Goal: Task Accomplishment & Management: Complete application form

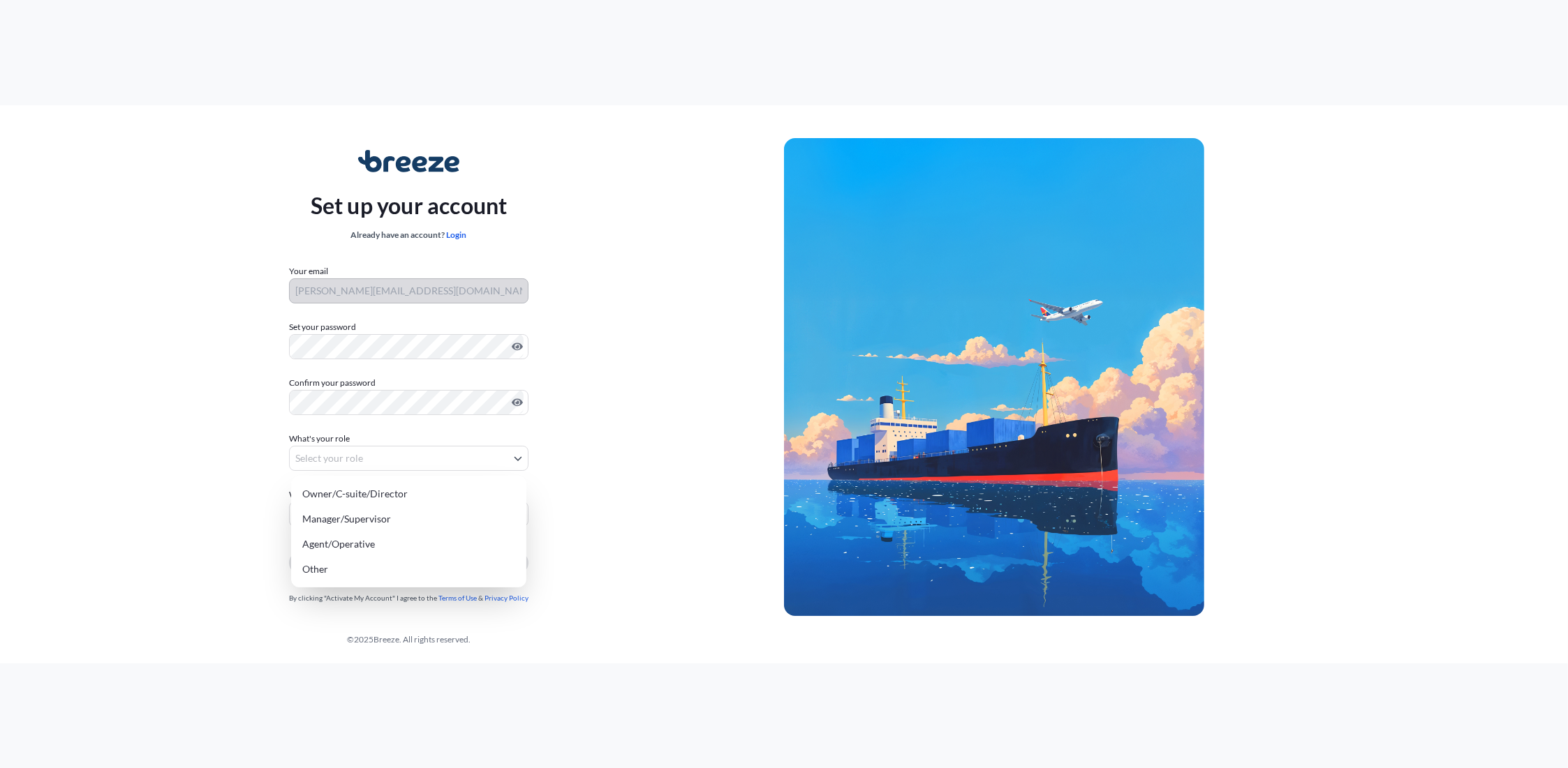
click at [337, 462] on body "Set up your account Already have an account? Login Your email [PERSON_NAME][EMA…" at bounding box center [784, 384] width 1568 height 768
click at [386, 514] on div "Manager/Supervisor" at bounding box center [409, 519] width 224 height 25
select select "manager/supervisor"
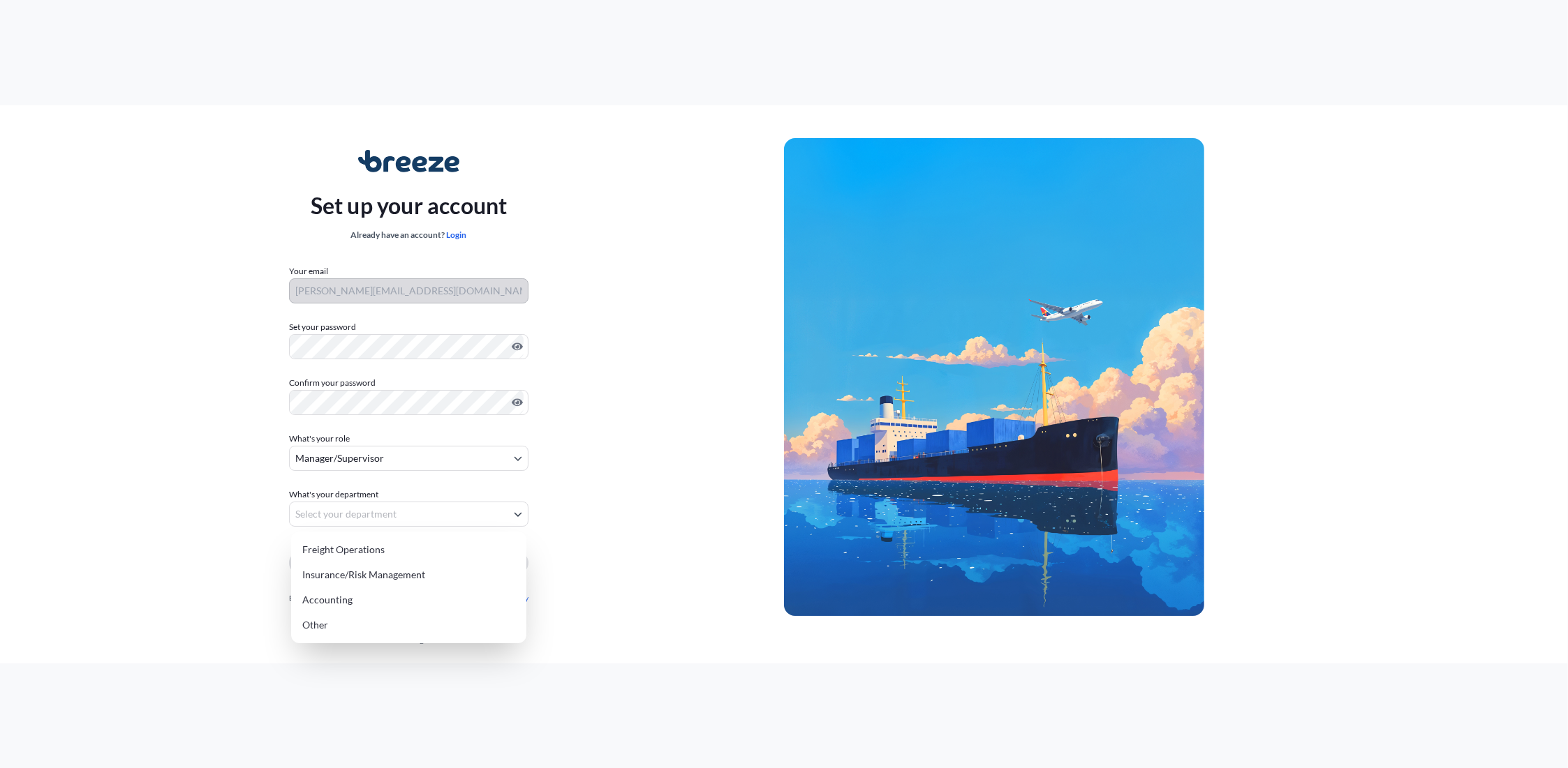
click at [398, 505] on body "Set up your account Already have an account? Login Your email [PERSON_NAME][EMA…" at bounding box center [784, 384] width 1568 height 768
click at [391, 550] on div "Freight Operations" at bounding box center [409, 549] width 224 height 25
select select "freight operations"
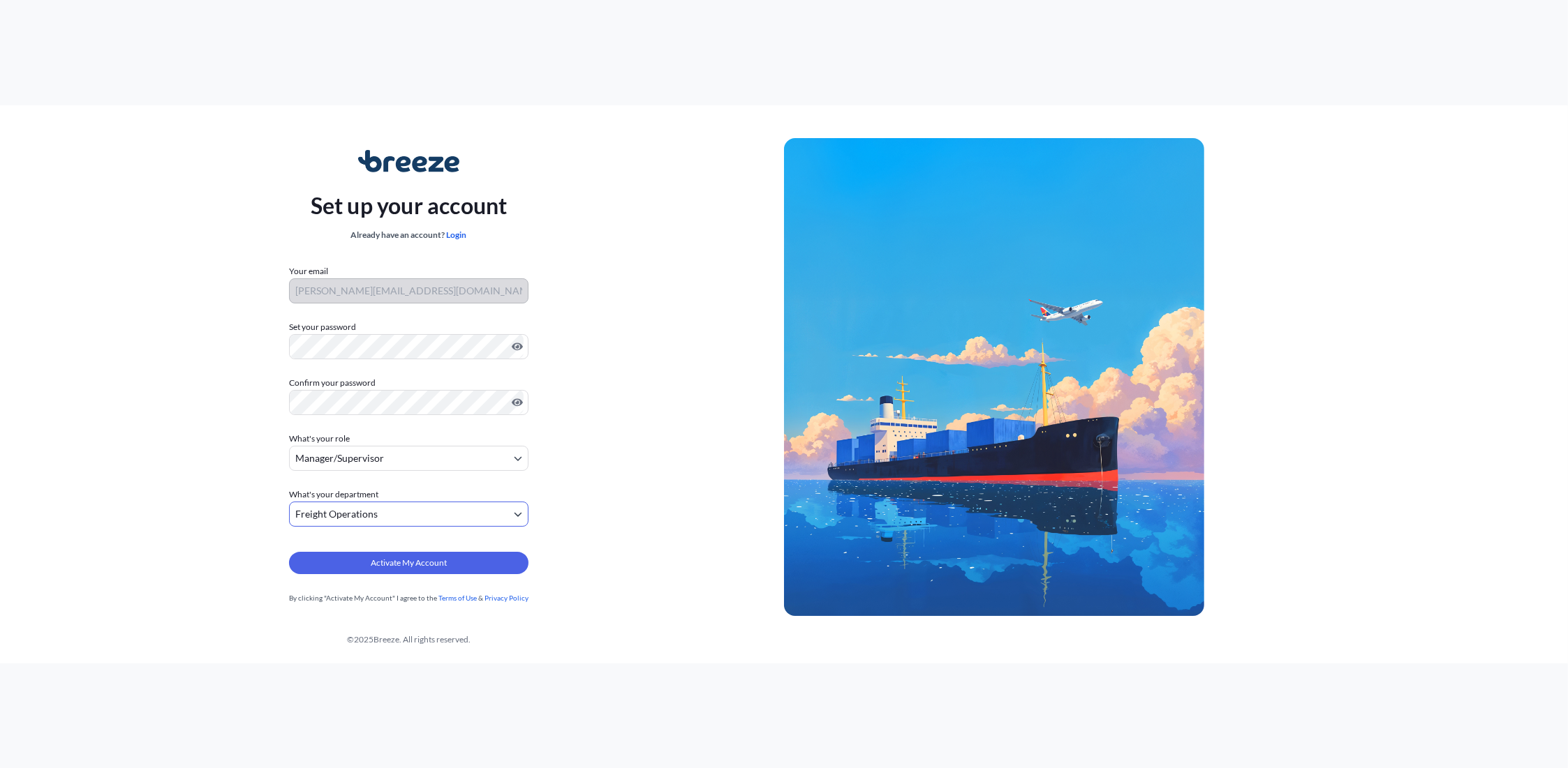
click at [223, 535] on div "Set up your account Already have an account? Login Your email [PERSON_NAME][EMA…" at bounding box center [409, 378] width 751 height 511
click at [390, 568] on span "Activate My Account" at bounding box center [409, 563] width 76 height 14
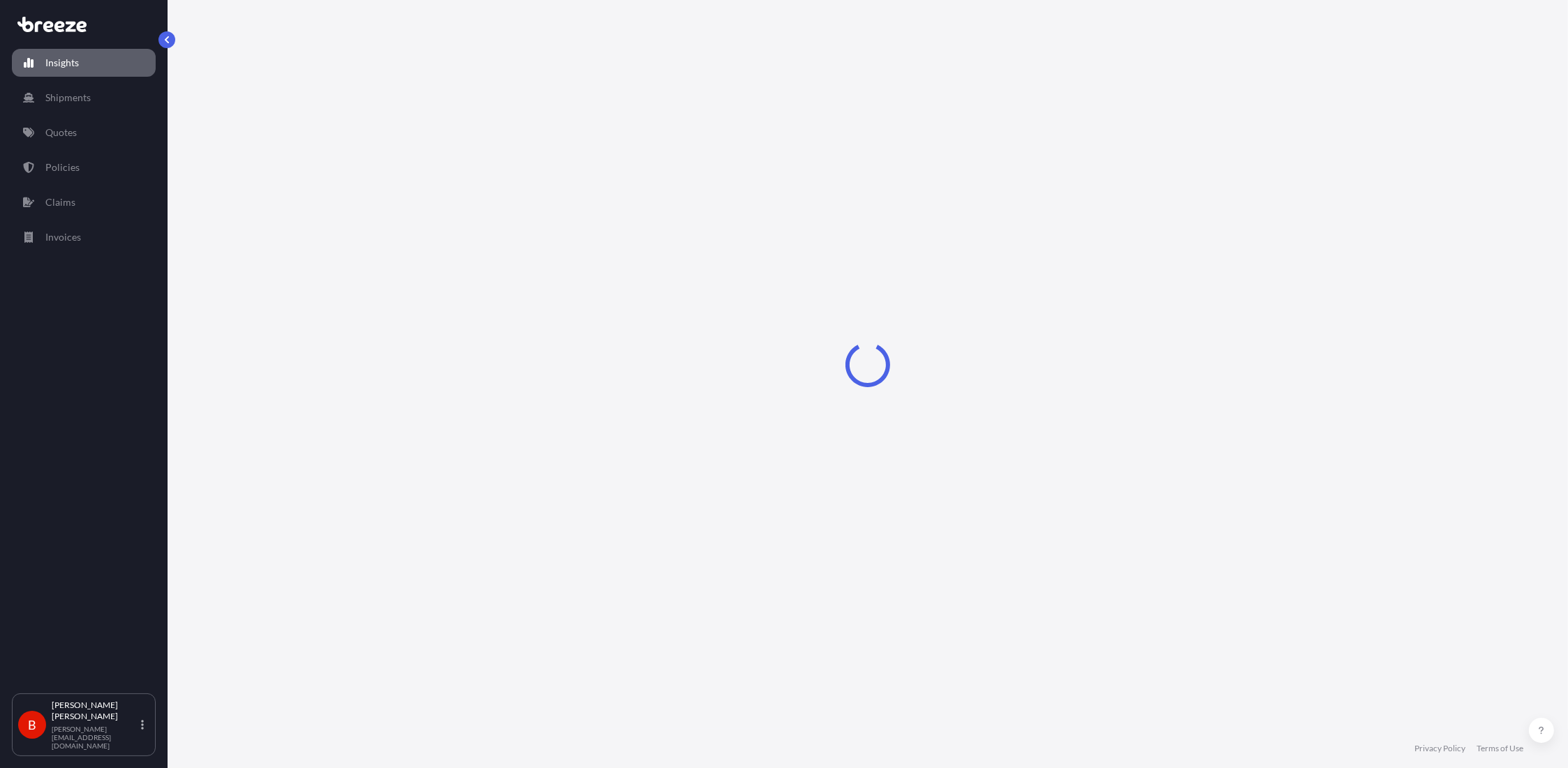
select select "2025"
